Goal: Information Seeking & Learning: Find specific fact

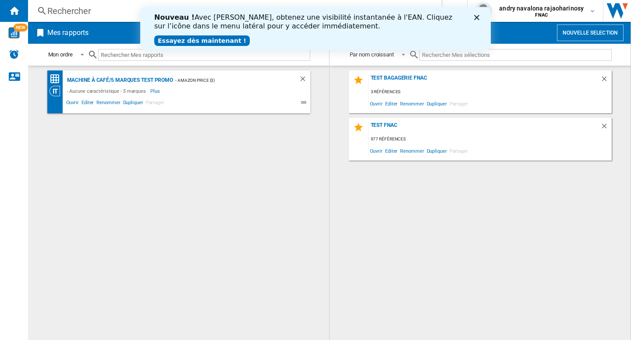
click at [478, 18] on polygon "Fermer" at bounding box center [476, 17] width 5 height 5
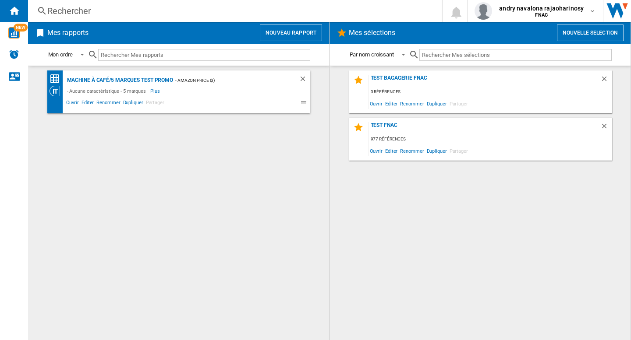
click at [204, 185] on div "Machine à café/5 marques test promo - AMAZON price (3) - Aucune caractéristique…" at bounding box center [178, 203] width 283 height 265
click at [204, 196] on div "Machine à café/5 marques test promo - AMAZON price (3) - Aucune caractéristique…" at bounding box center [178, 203] width 283 height 265
click at [233, 199] on div "Machine à café/5 marques test promo - AMAZON price (3) - Aucune caractéristique…" at bounding box center [178, 203] width 283 height 265
click at [99, 10] on div "Rechercher" at bounding box center [232, 11] width 371 height 12
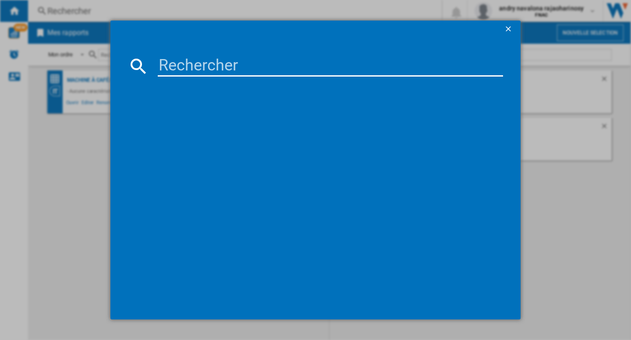
click at [172, 71] on input at bounding box center [330, 66] width 345 height 21
click at [159, 69] on input at bounding box center [330, 66] width 345 height 21
paste input "[URL][DOMAIN_NAME]"
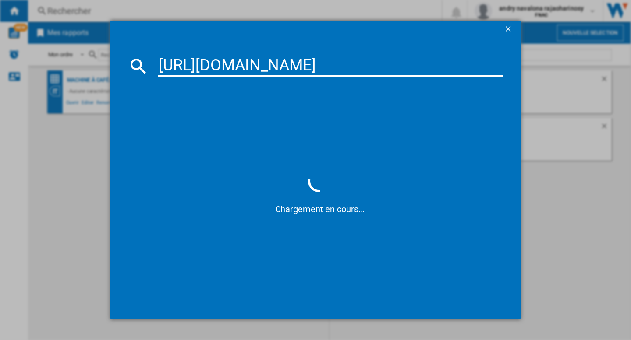
click at [286, 61] on input "[URL][DOMAIN_NAME]" at bounding box center [330, 66] width 345 height 21
paste input "KEF B1 NOIR"
type input "KEF B1 NOIR"
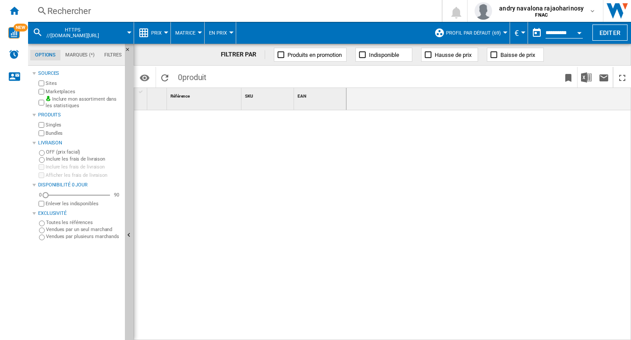
click at [70, 11] on div "Rechercher" at bounding box center [232, 11] width 371 height 12
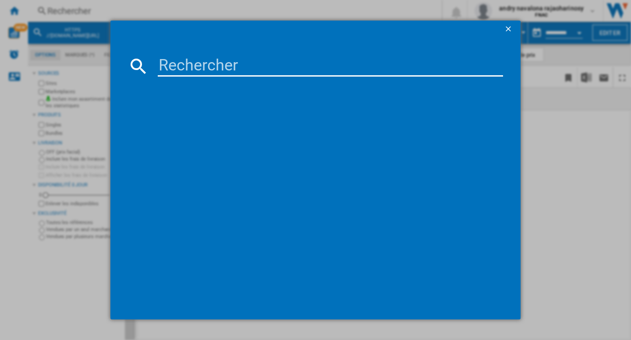
click at [184, 64] on input at bounding box center [330, 66] width 345 height 21
paste input "KEF B1 NOIR"
type input "KEF B1 NOIR"
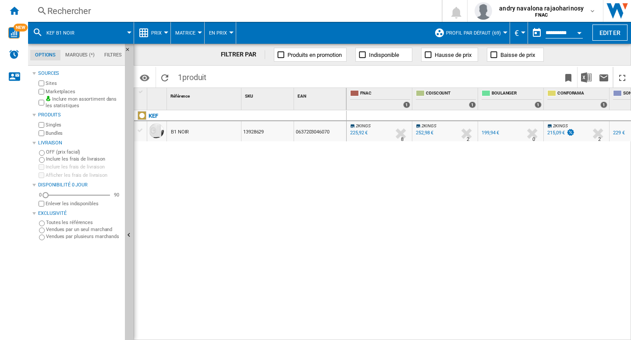
click at [499, 135] on div at bounding box center [501, 139] width 4 height 21
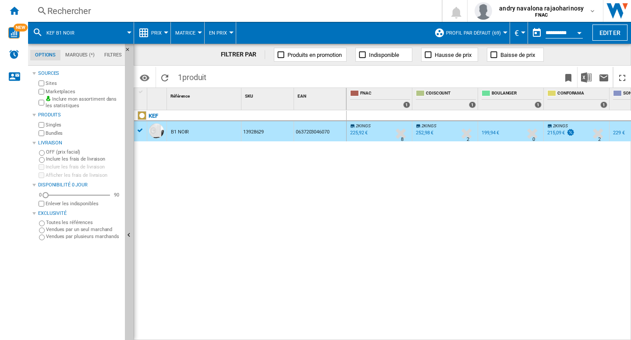
click at [489, 226] on div "2KINGS 0.0 % 225,92 € % N/A 8 2KINGS 2KINGS +12.0 % 252,98 €" at bounding box center [488, 225] width 285 height 230
click at [50, 196] on div "Disponibilité" at bounding box center [50, 195] width 9 height 9
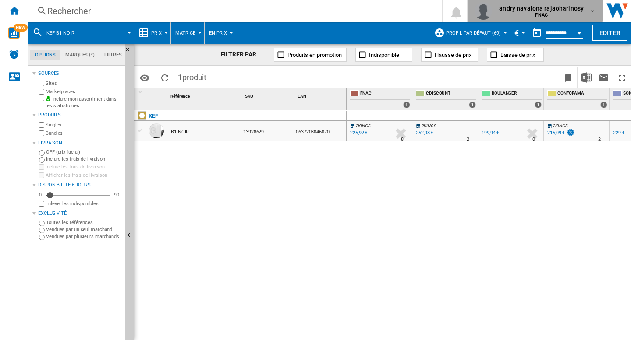
click at [550, 17] on span "FNAC" at bounding box center [541, 15] width 85 height 5
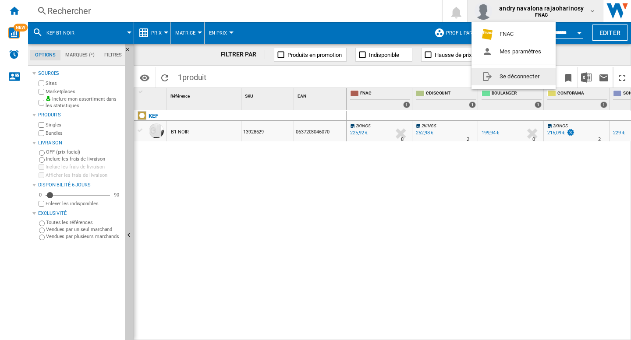
click at [515, 81] on button "Se déconnecter" at bounding box center [513, 77] width 84 height 18
